Goal: Navigation & Orientation: Find specific page/section

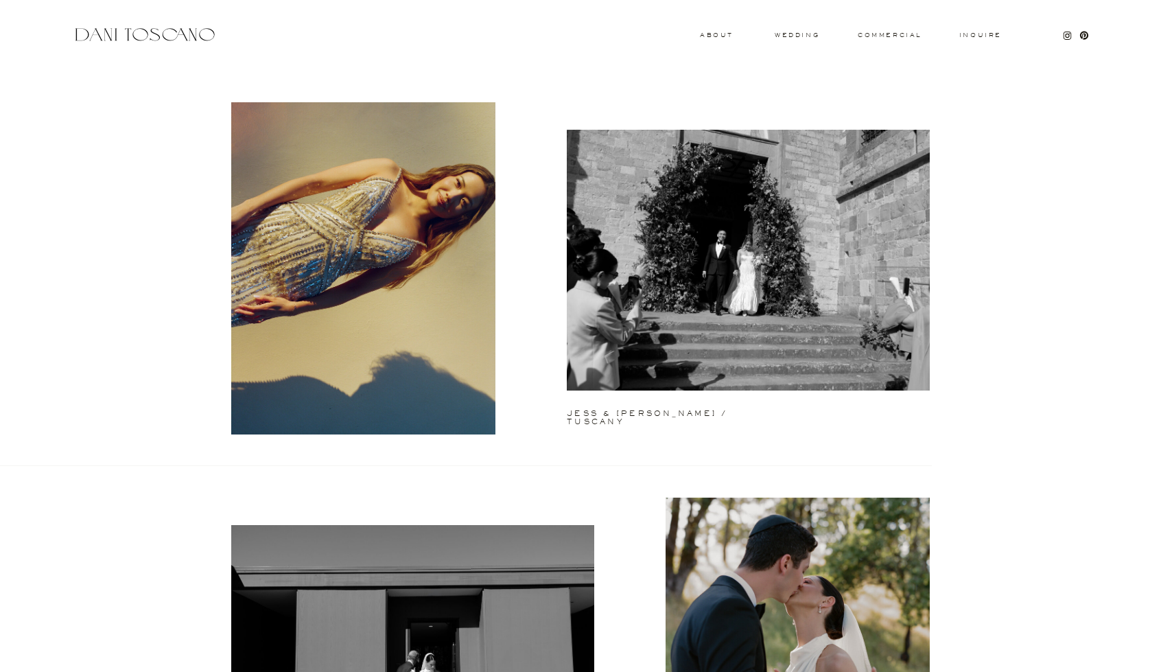
click at [194, 36] on div at bounding box center [145, 34] width 146 height 19
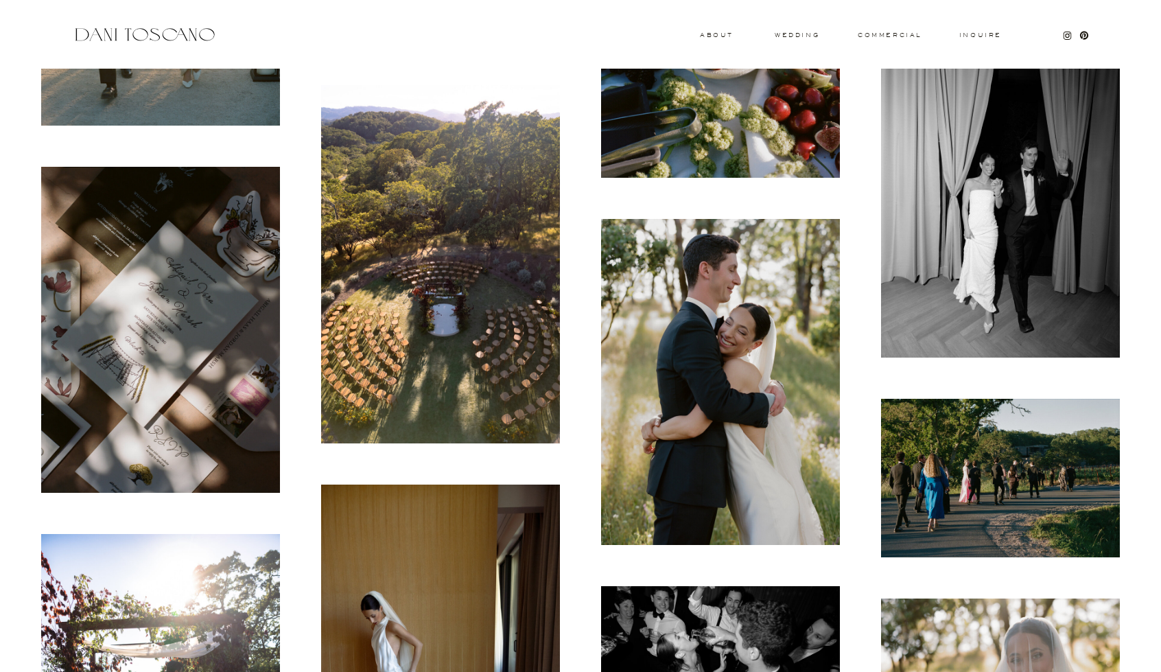
scroll to position [2058, 0]
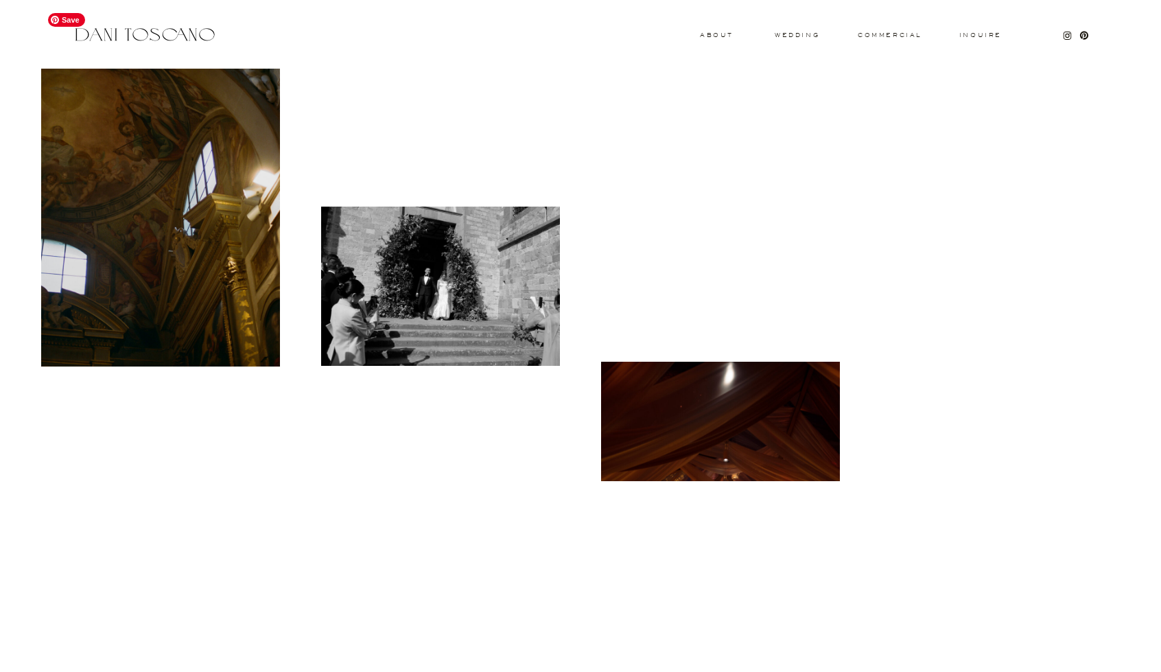
scroll to position [480, 0]
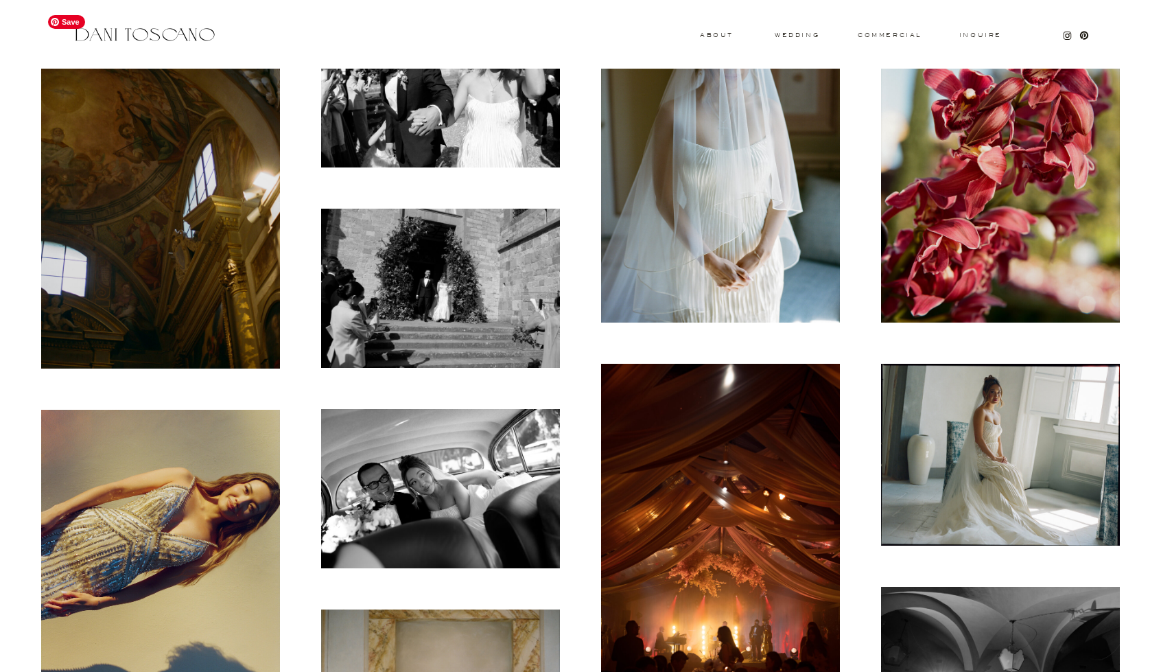
click at [159, 194] on img at bounding box center [160, 188] width 239 height 360
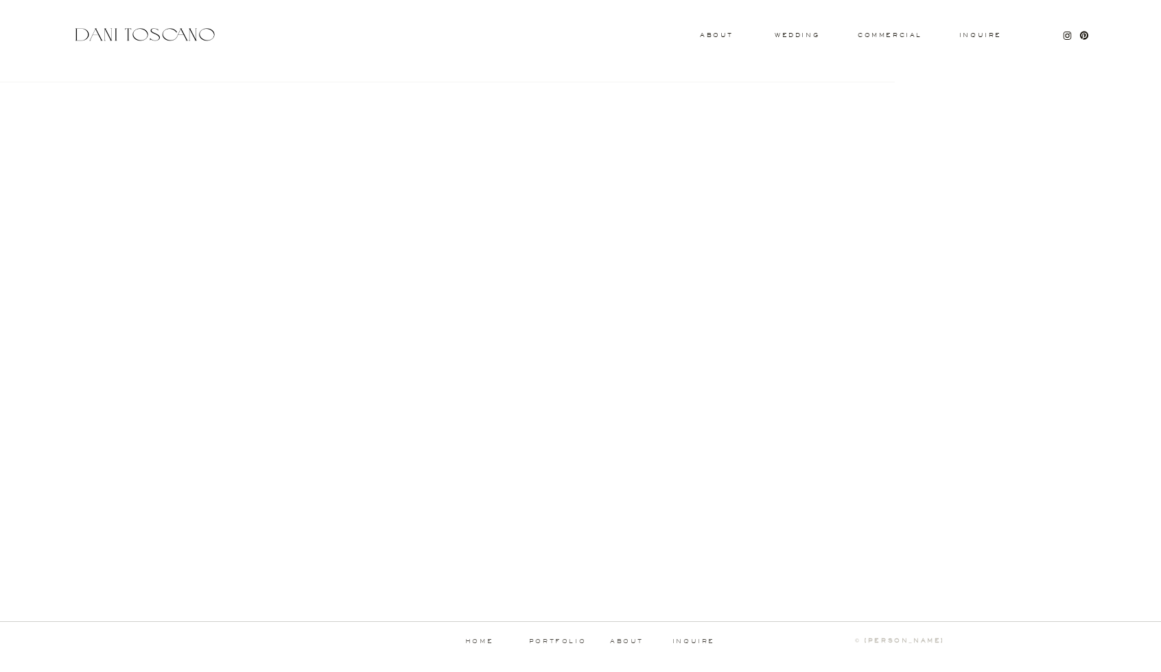
scroll to position [1234, 0]
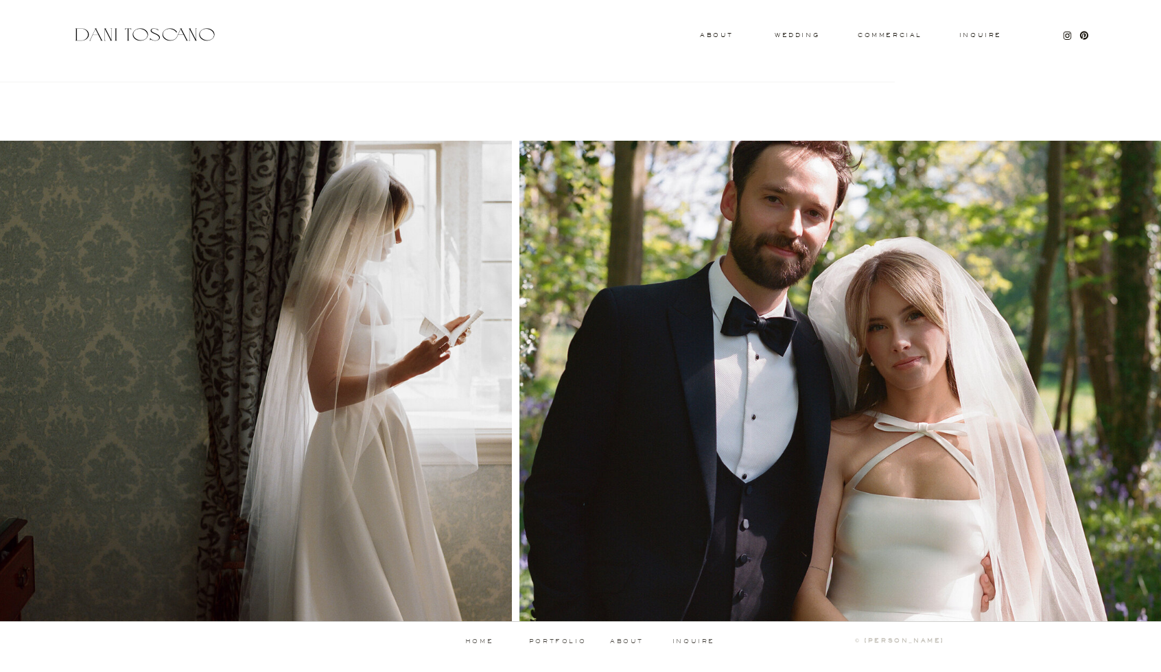
click at [633, 638] on p "about" at bounding box center [629, 641] width 38 height 6
